Goal: Task Accomplishment & Management: Manage account settings

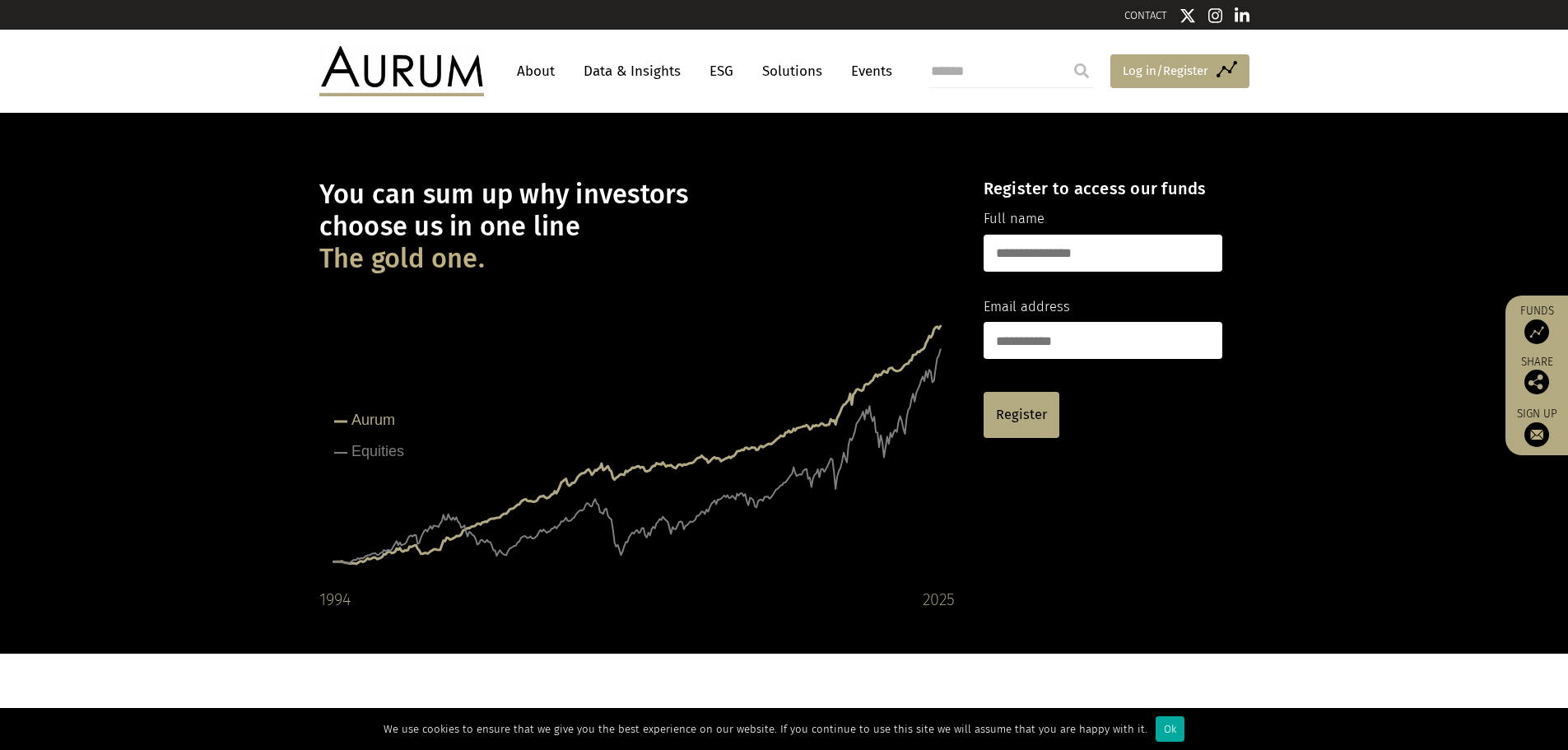
click at [1150, 75] on span "Log in/Register" at bounding box center [1165, 70] width 86 height 19
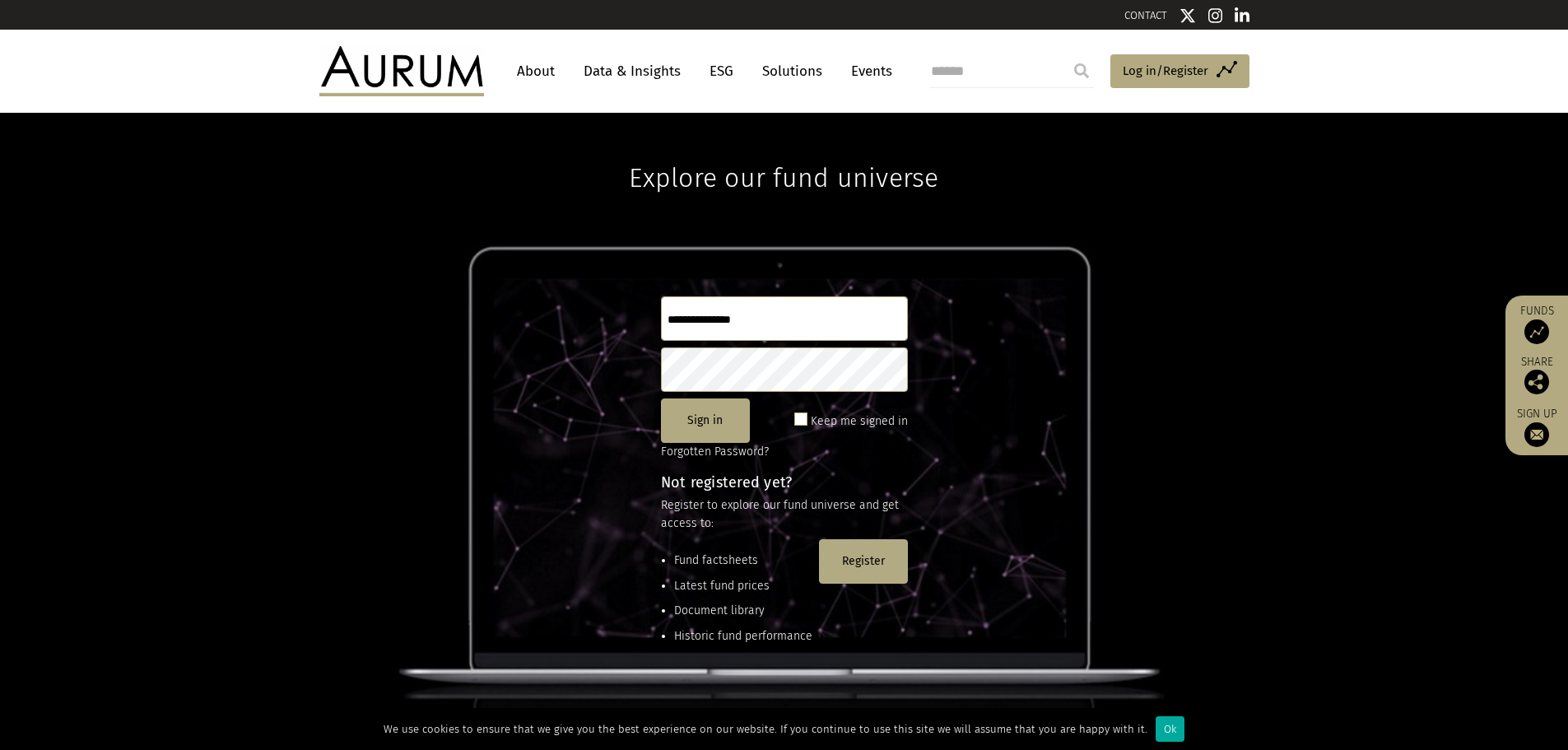
click at [870, 326] on input "text" at bounding box center [784, 318] width 246 height 44
type input "*********"
click at [681, 429] on button "Sign in" at bounding box center [705, 421] width 89 height 44
click at [802, 417] on span at bounding box center [800, 419] width 13 height 13
click at [805, 424] on span at bounding box center [800, 419] width 13 height 13
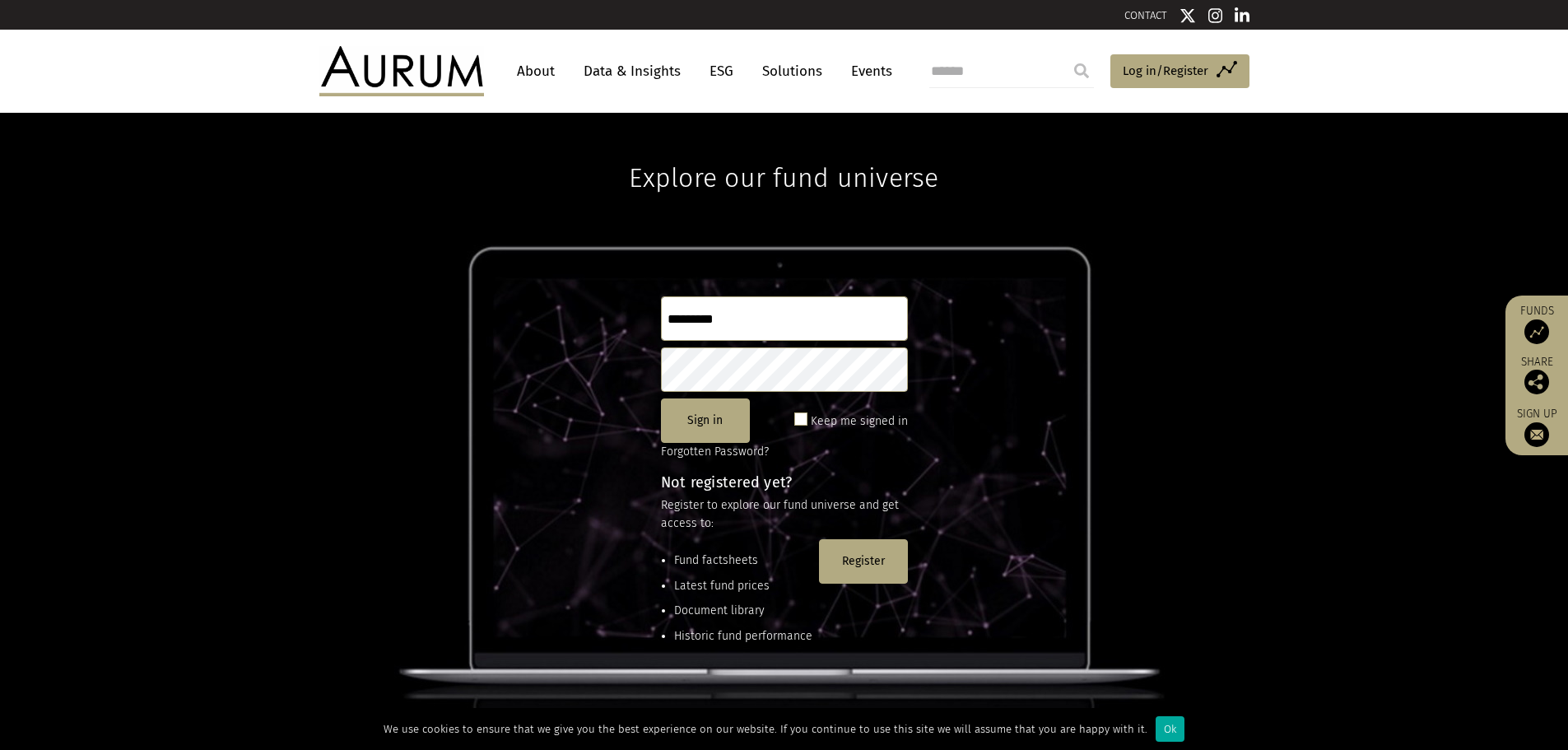
click at [805, 424] on span at bounding box center [800, 419] width 13 height 13
click at [694, 421] on button "Sign in" at bounding box center [705, 421] width 89 height 44
click at [704, 424] on button "Sign in" at bounding box center [705, 421] width 89 height 44
click at [709, 432] on button "Sign in" at bounding box center [705, 421] width 89 height 44
click at [708, 427] on button "Sign in" at bounding box center [705, 421] width 89 height 44
